Goal: Navigation & Orientation: Find specific page/section

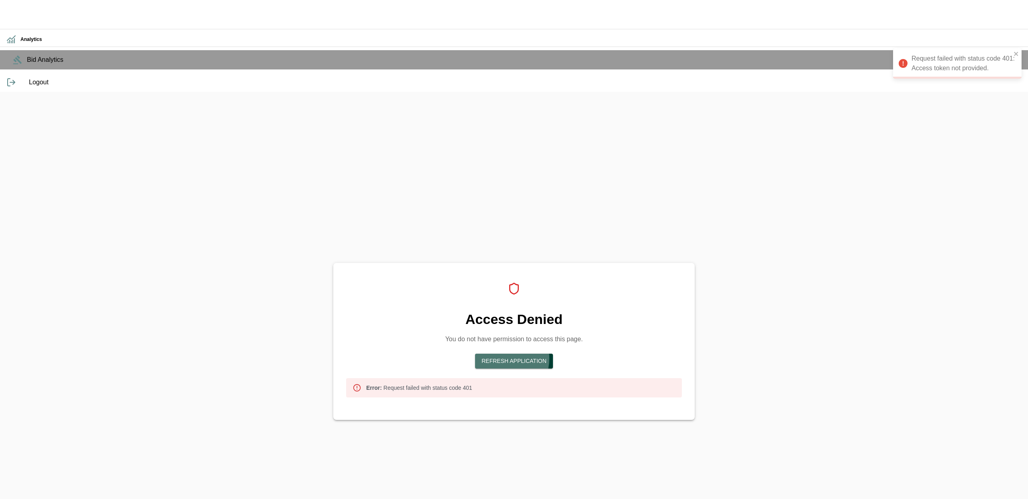
click at [517, 354] on button "Refresh Application" at bounding box center [514, 361] width 78 height 15
click at [522, 354] on button "Refresh Application" at bounding box center [514, 361] width 78 height 15
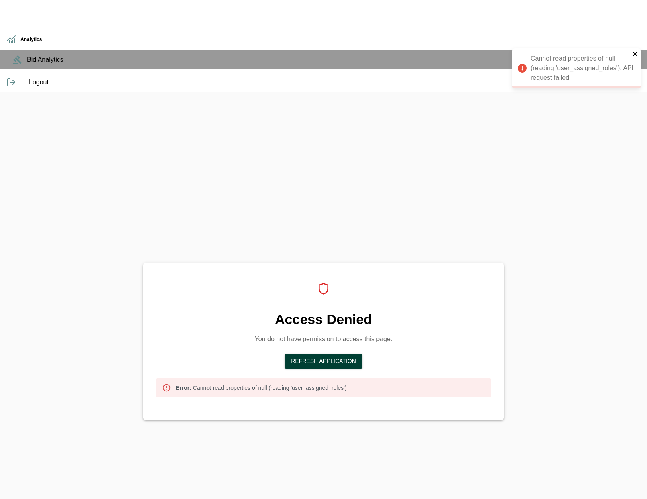
click at [635, 55] on icon "close" at bounding box center [636, 54] width 6 height 6
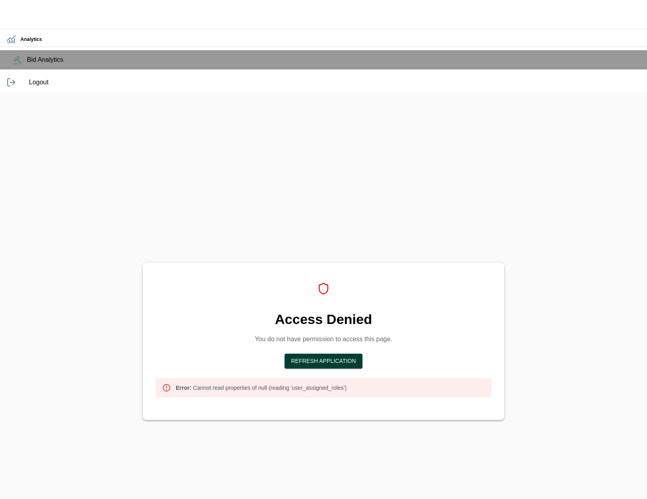
click at [339, 384] on p "Error: Cannot read properties of null (reading 'user_assigned_roles')" at bounding box center [261, 388] width 171 height 8
copy p "user_assigned_roles"
